Goal: Task Accomplishment & Management: Manage account settings

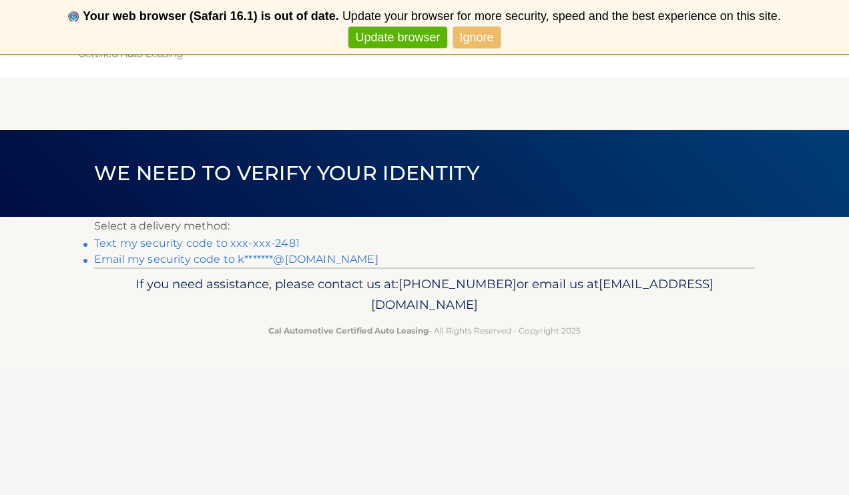
click at [261, 240] on link "Text my security code to xxx-xxx-2481" at bounding box center [197, 243] width 206 height 13
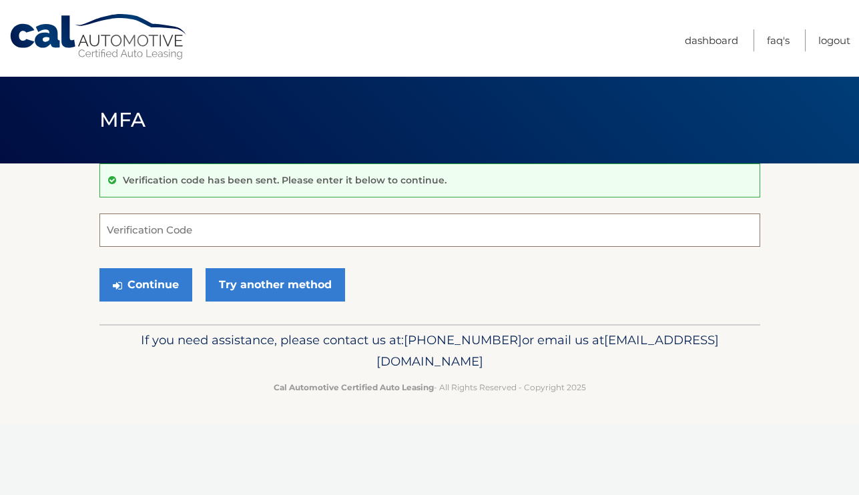
click at [258, 234] on input "Verification Code" at bounding box center [429, 230] width 661 height 33
type input "778337"
click at [145, 284] on button "Continue" at bounding box center [145, 284] width 93 height 33
click at [128, 284] on button "Continue" at bounding box center [145, 284] width 93 height 33
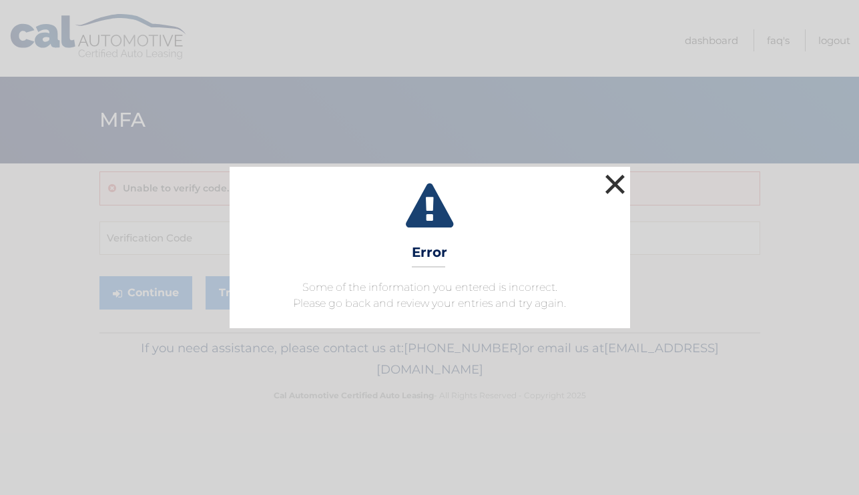
click at [623, 179] on button "×" at bounding box center [615, 184] width 27 height 27
